Goal: Find specific page/section: Find specific page/section

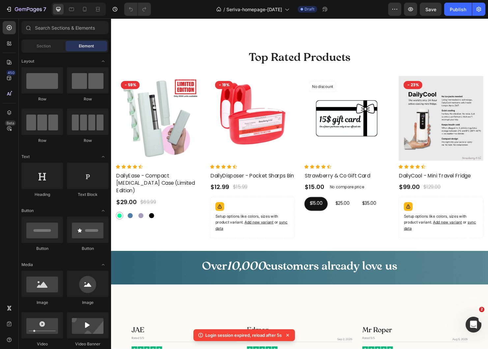
scroll to position [314, 0]
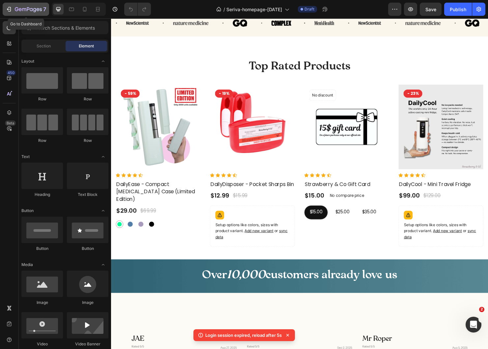
click at [13, 8] on div "7" at bounding box center [26, 9] width 41 height 8
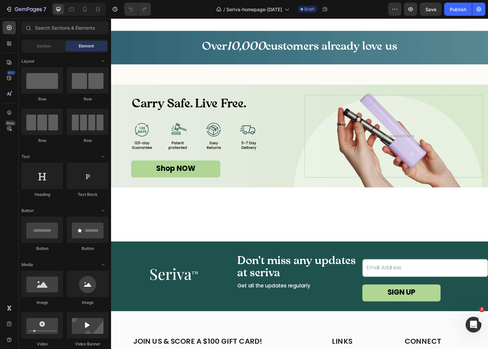
scroll to position [581, 0]
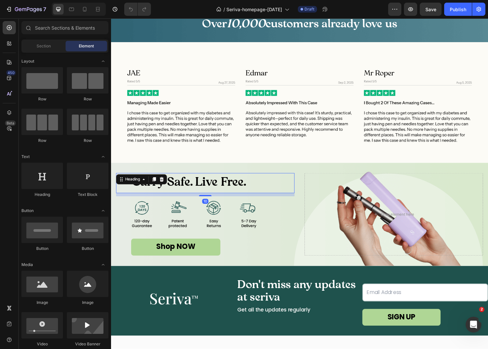
click at [208, 189] on span "Carry Safe. Live Free." at bounding box center [193, 191] width 120 height 15
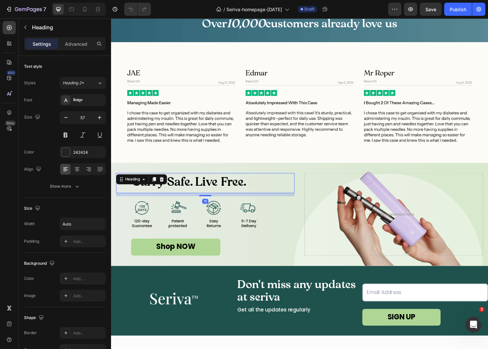
click at [208, 215] on img at bounding box center [198, 225] width 132 height 40
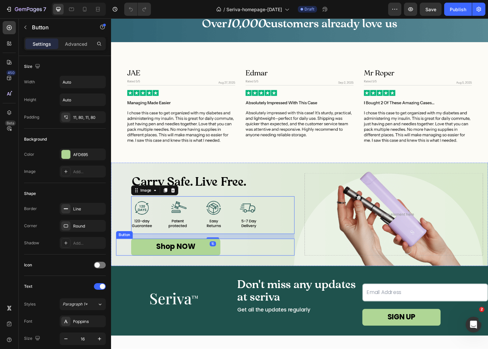
click at [127, 257] on div "Shop NOW Button" at bounding box center [209, 259] width 187 height 18
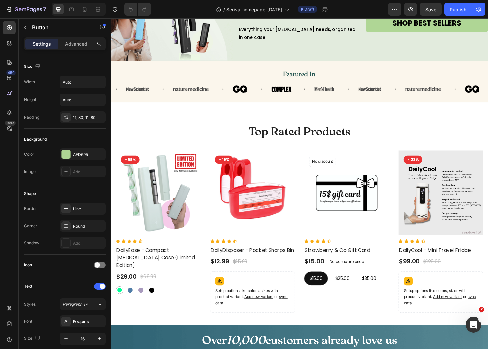
scroll to position [246, 0]
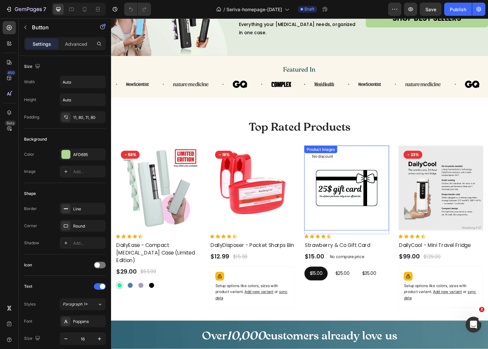
click at [296, 175] on img at bounding box center [259, 196] width 89 height 89
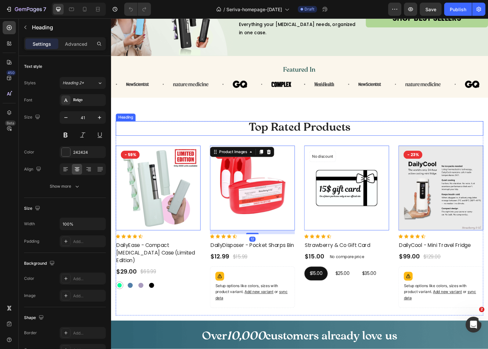
click at [211, 139] on h2 "Top Rated Products" at bounding box center [309, 134] width 386 height 15
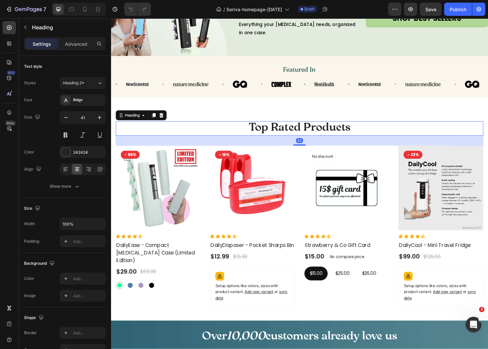
click at [200, 170] on img at bounding box center [160, 196] width 89 height 89
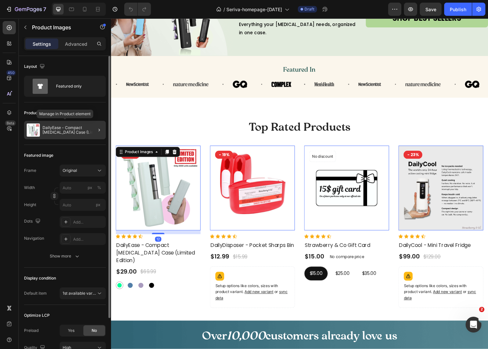
click at [72, 131] on p "DailyEase - Compact [MEDICAL_DATA] Case (Limited Edition)" at bounding box center [73, 130] width 61 height 9
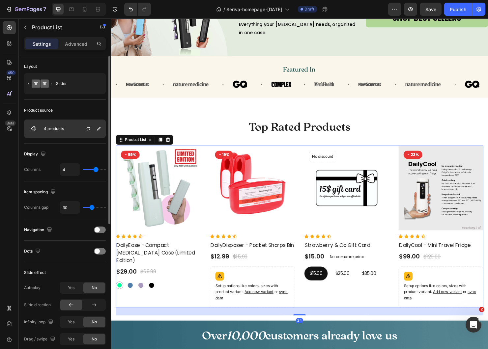
click at [72, 128] on div "4 products" at bounding box center [65, 129] width 82 height 18
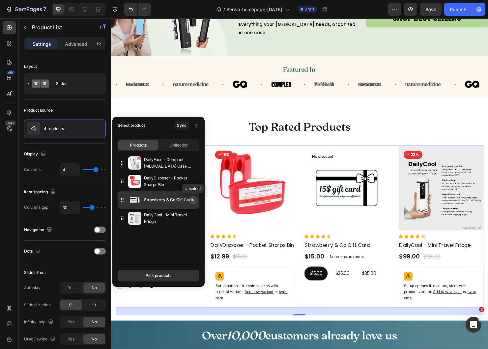
click at [194, 201] on icon "button" at bounding box center [192, 199] width 5 height 5
click at [193, 199] on icon "button" at bounding box center [192, 199] width 5 height 5
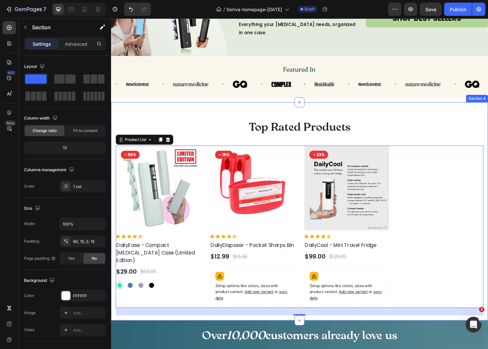
click at [249, 114] on div "Top Rated Products Heading Product Images - 59% Product Badge Row Icon Icon Ico…" at bounding box center [308, 221] width 395 height 229
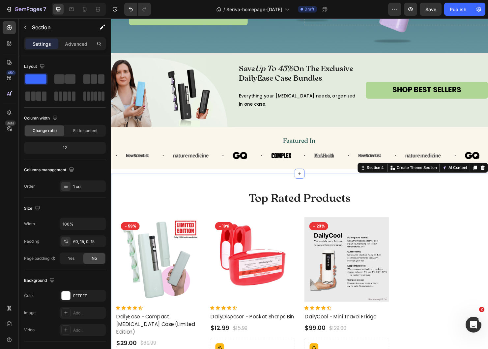
scroll to position [181, 0]
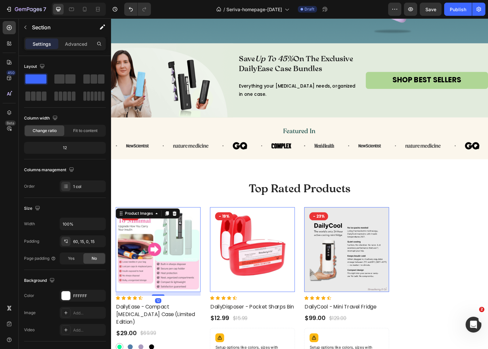
click at [170, 264] on img at bounding box center [160, 261] width 89 height 89
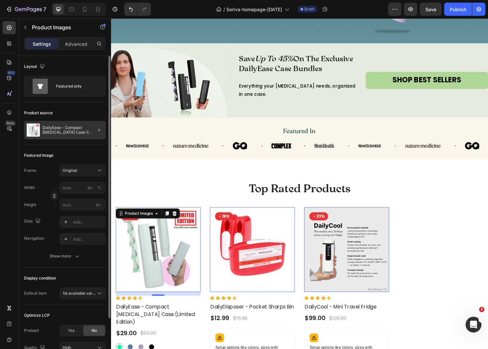
click at [92, 129] on div at bounding box center [96, 130] width 18 height 18
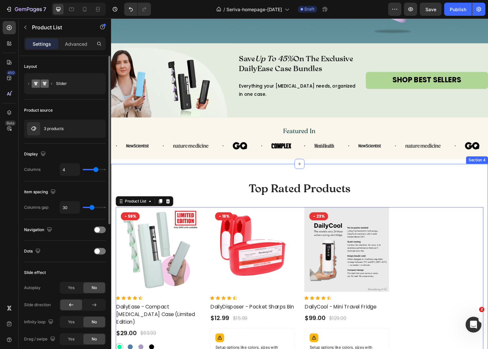
click at [161, 189] on div "Top Rated Products Heading Product Images - 59% Product Badge Row Icon Icon Ico…" at bounding box center [308, 285] width 395 height 229
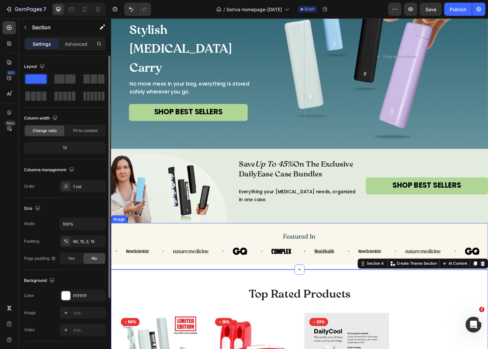
scroll to position [0, 0]
